Goal: Information Seeking & Learning: Learn about a topic

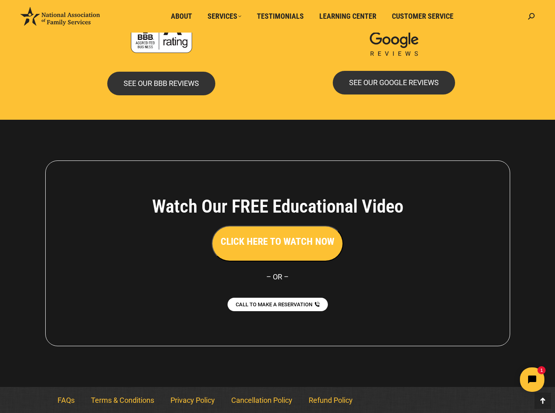
scroll to position [1727, 0]
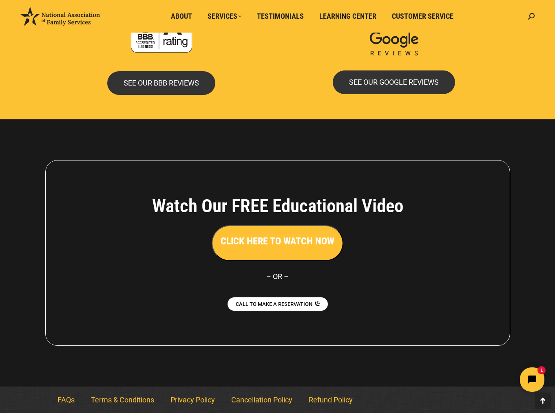
click at [262, 242] on h3 "CLICK HERE TO WATCH NOW" at bounding box center [277, 241] width 114 height 14
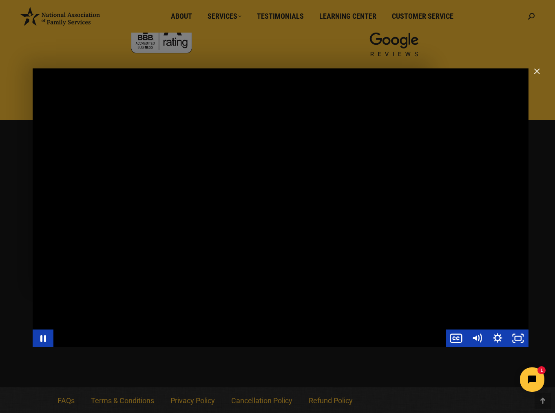
scroll to position [1727, 0]
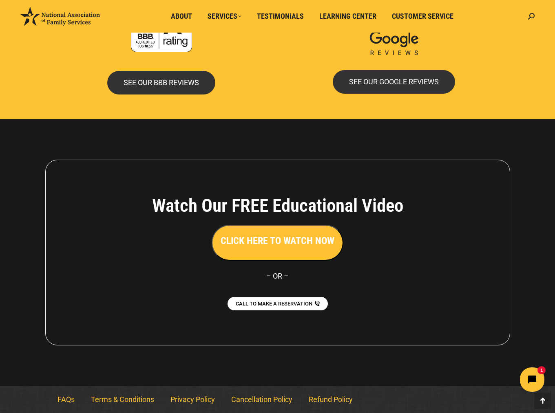
scroll to position [1727, 0]
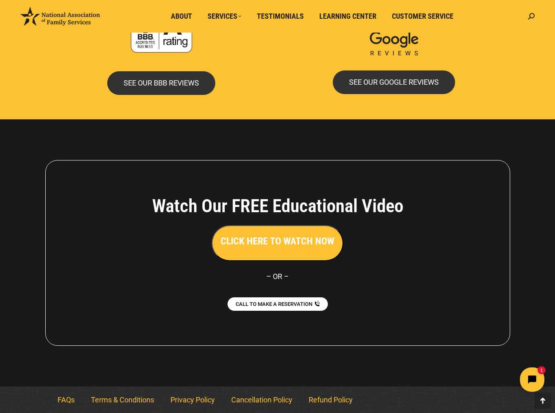
click at [258, 239] on h3 "CLICK HERE TO WATCH NOW" at bounding box center [277, 241] width 114 height 14
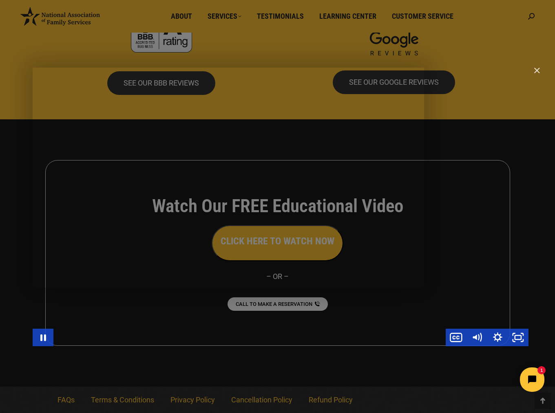
scroll to position [1727, 0]
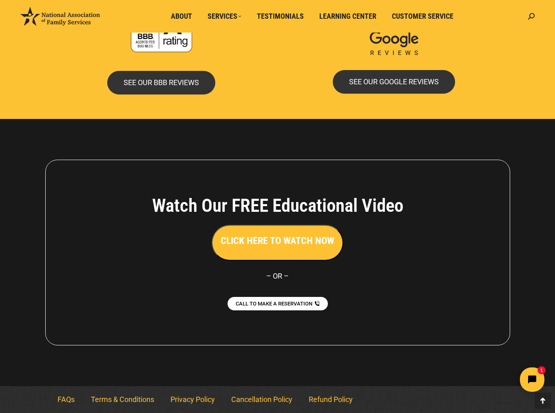
scroll to position [1727, 0]
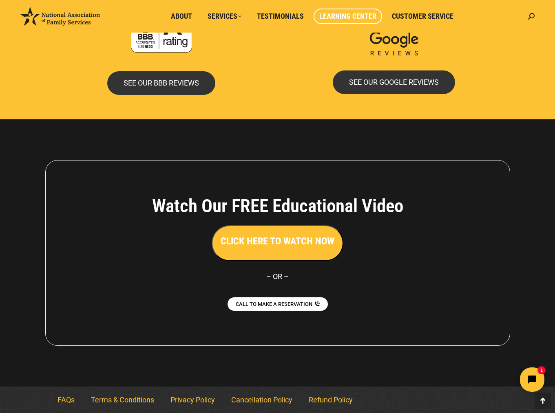
click at [350, 15] on span "Learning Center" at bounding box center [347, 16] width 57 height 9
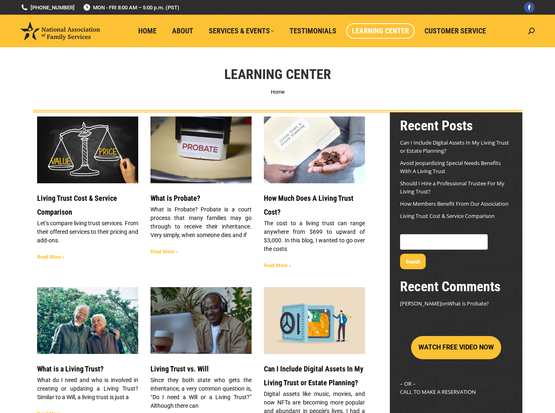
click at [407, 13] on div at bounding box center [277, 7] width 1369 height 15
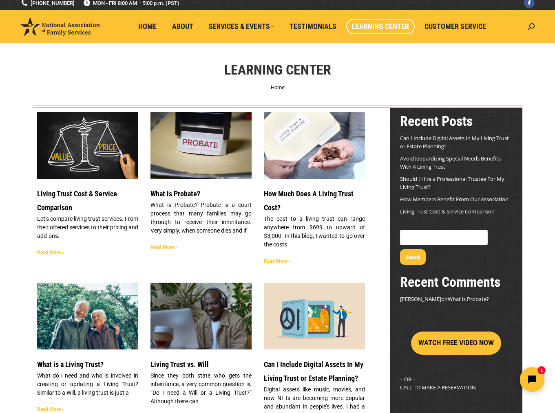
scroll to position [5, 0]
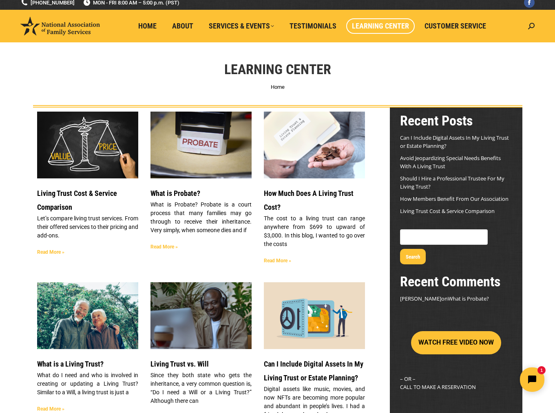
click at [432, 198] on link "How Members Benefit From Our Association" at bounding box center [454, 198] width 108 height 7
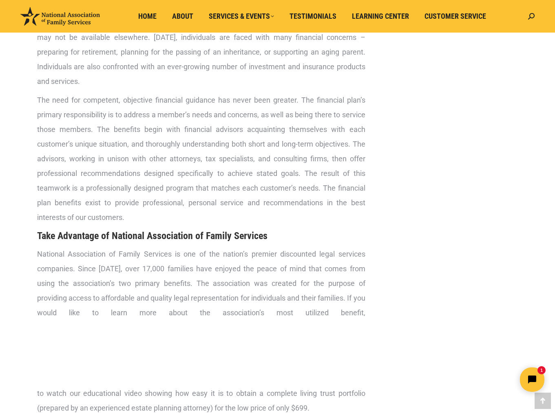
scroll to position [1596, 0]
